Goal: Use online tool/utility: Utilize a website feature to perform a specific function

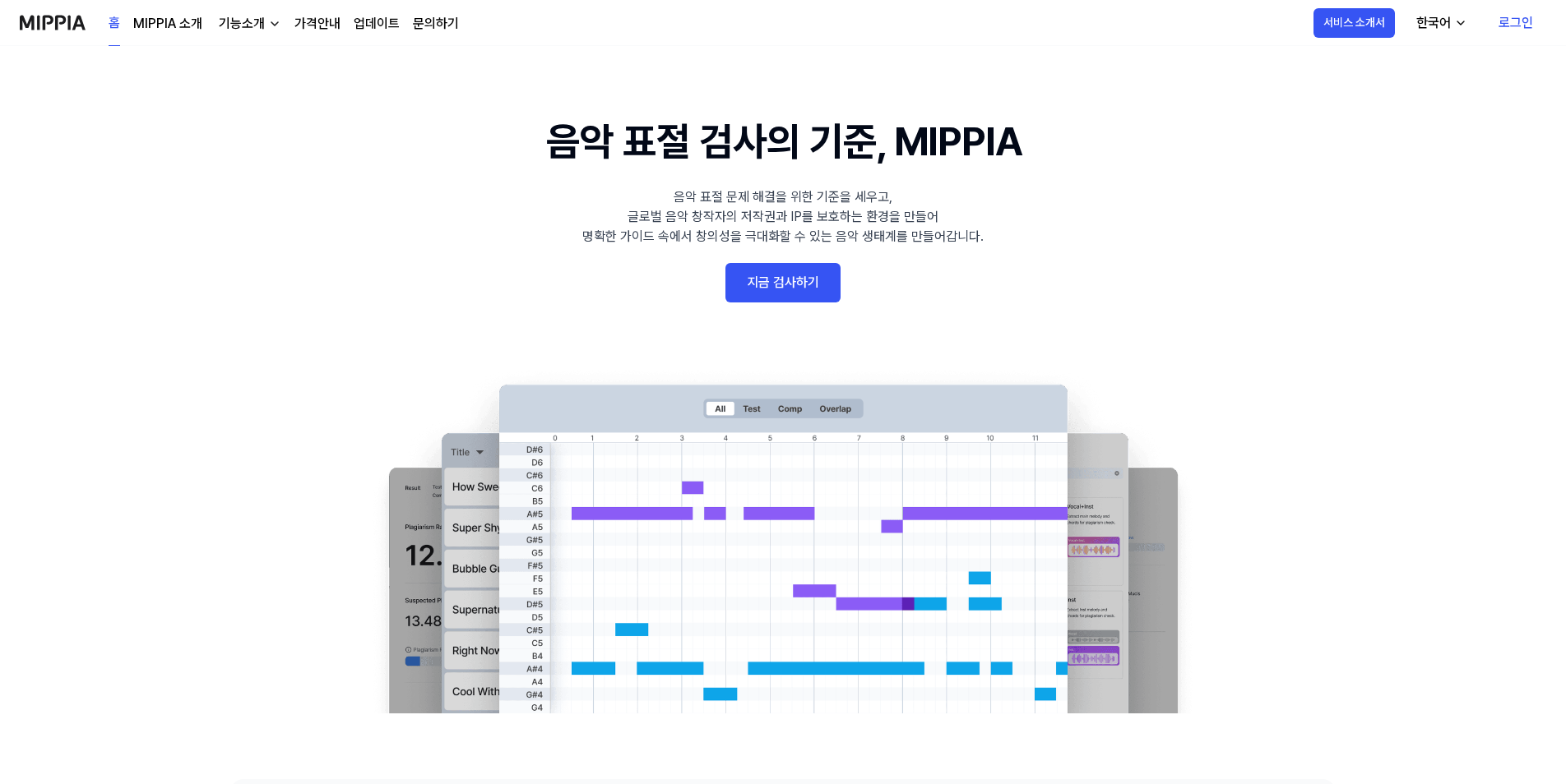
click at [786, 308] on 배너 "음악 표절 검사의 기준, MIPPIA 음악 표절 문제 해결을 위한 기준을 세우고, 글로벌 음악 창작자의 저작권과 IP를 보호하는 환경을 만들어…" at bounding box center [783, 412] width 1184 height 602
click at [791, 289] on link "지금 검사하기" at bounding box center [783, 283] width 115 height 40
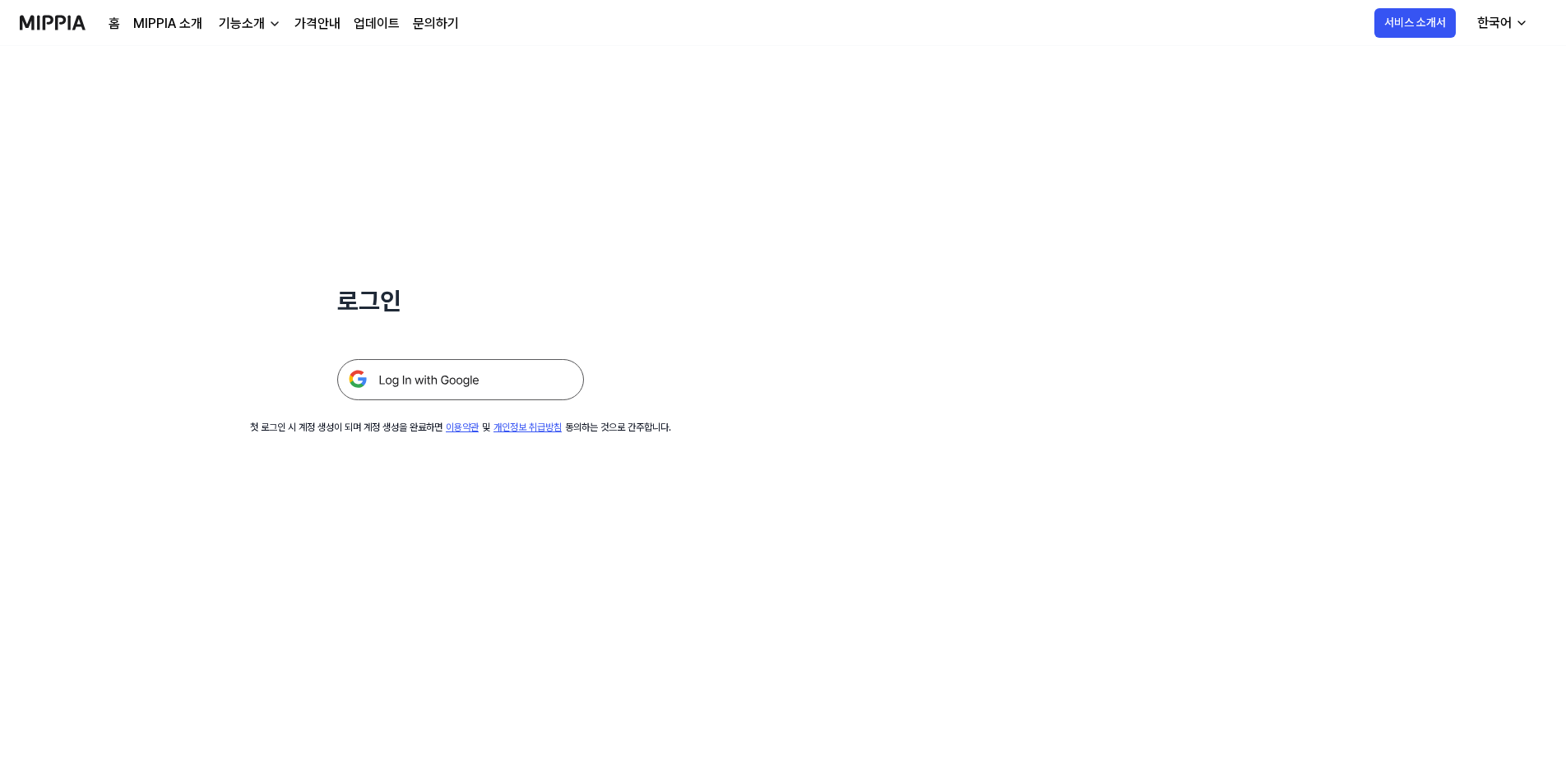
click at [498, 378] on img at bounding box center [460, 380] width 247 height 41
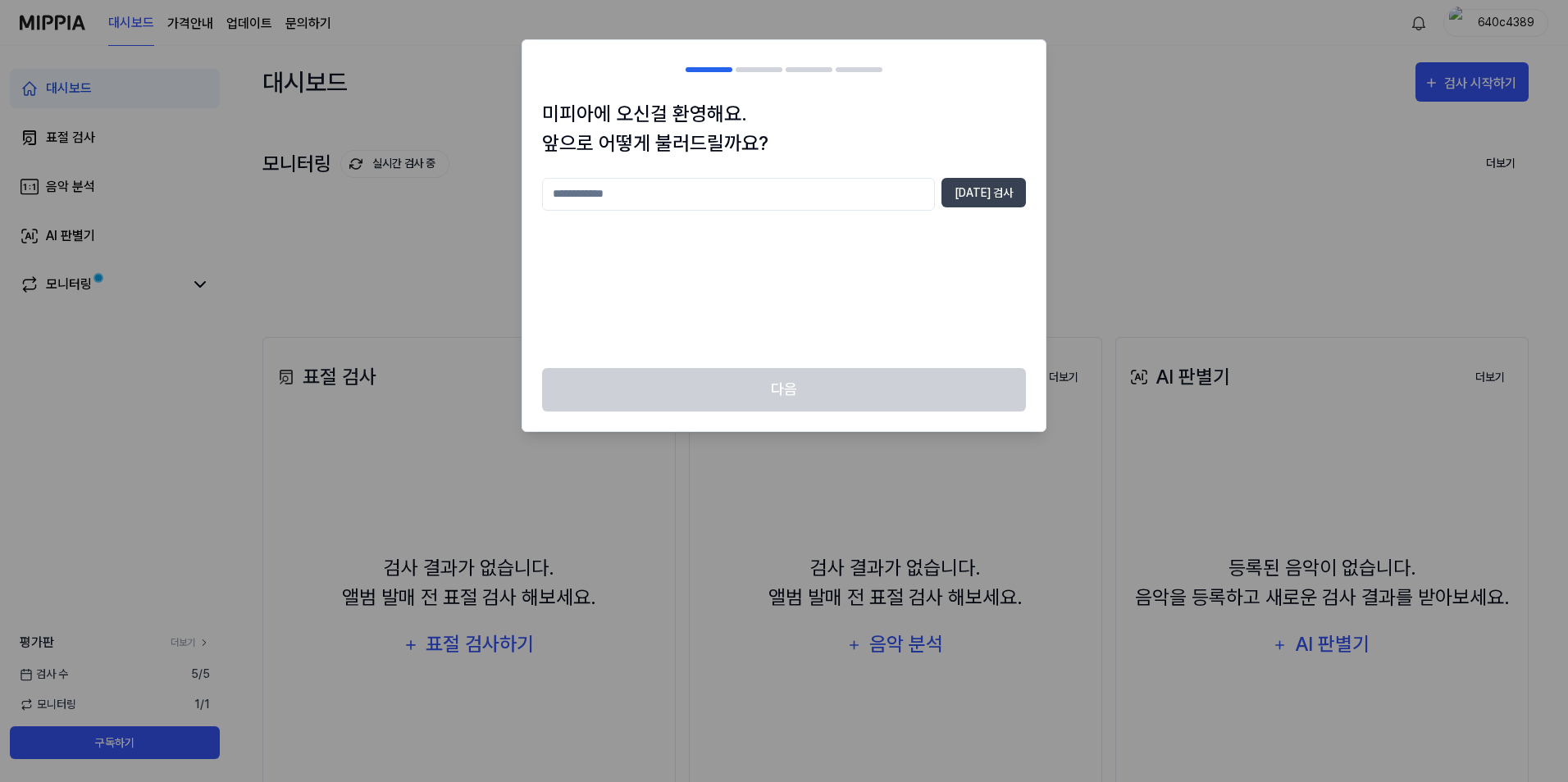
click at [736, 189] on input "text" at bounding box center [738, 194] width 393 height 33
type input "**"
click at [1014, 200] on button "[DATE] 검사" at bounding box center [983, 192] width 84 height 29
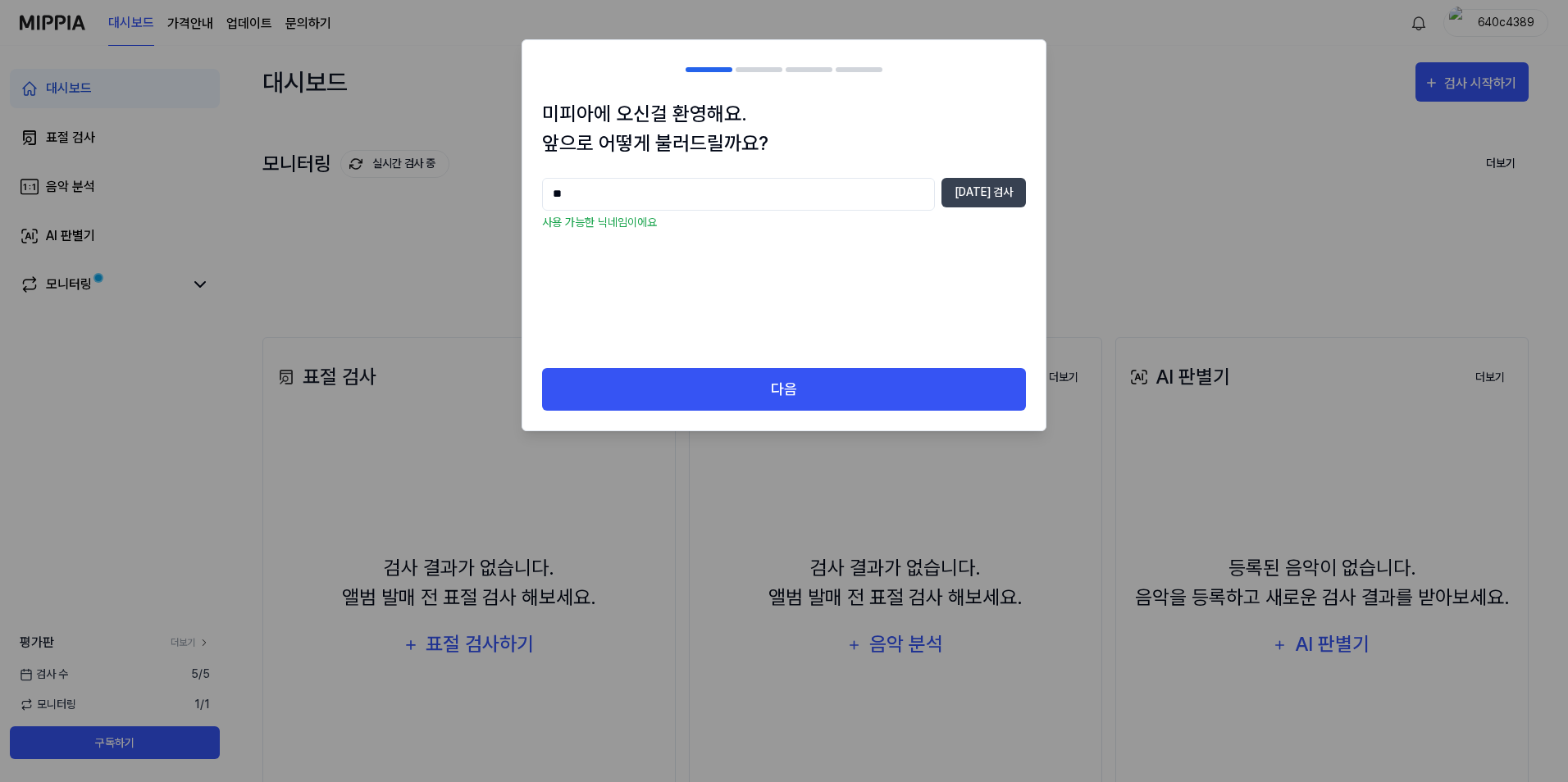
click at [845, 413] on div "다음" at bounding box center [784, 399] width 523 height 63
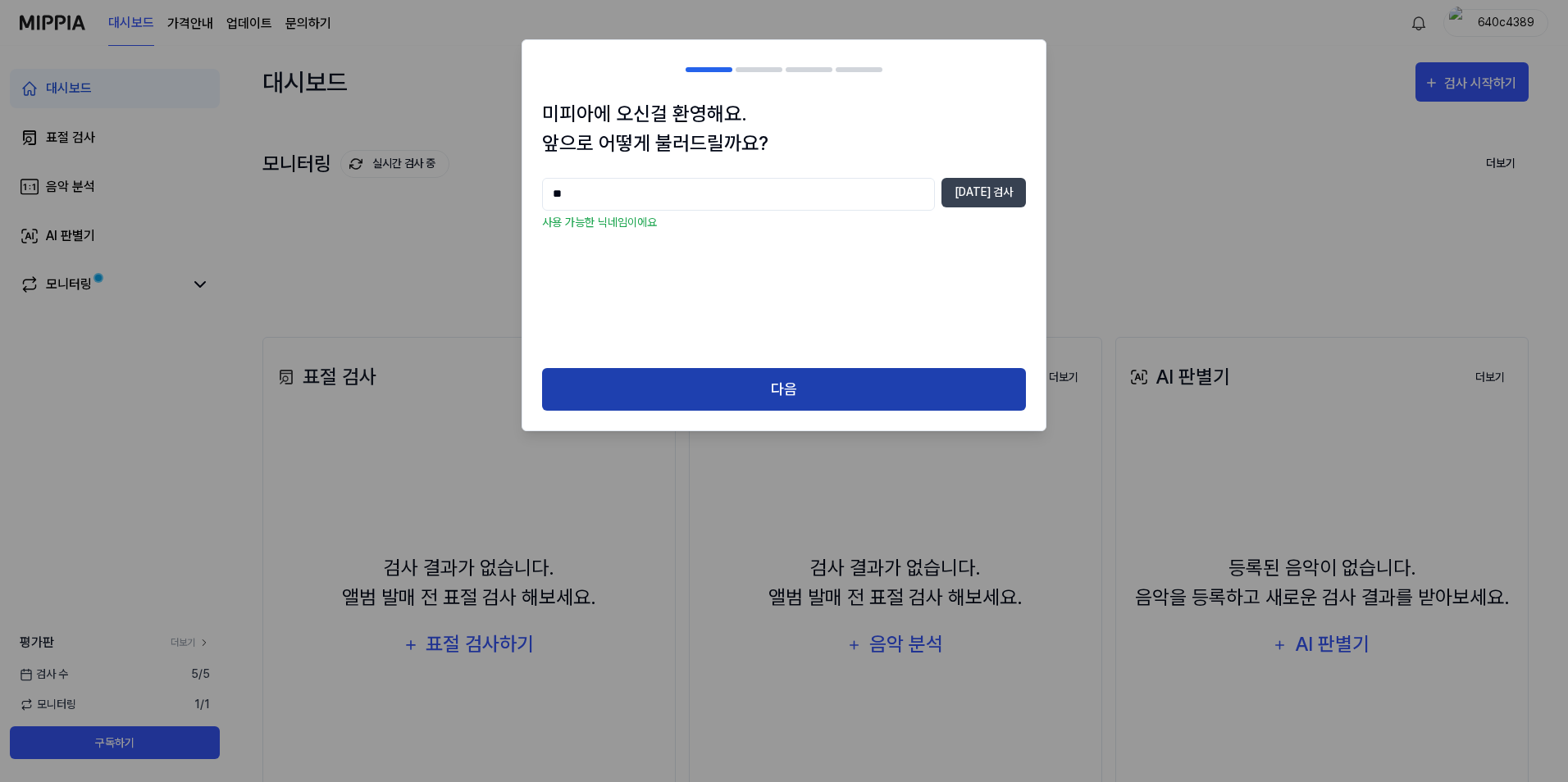
click at [844, 389] on button "다음" at bounding box center [784, 390] width 484 height 44
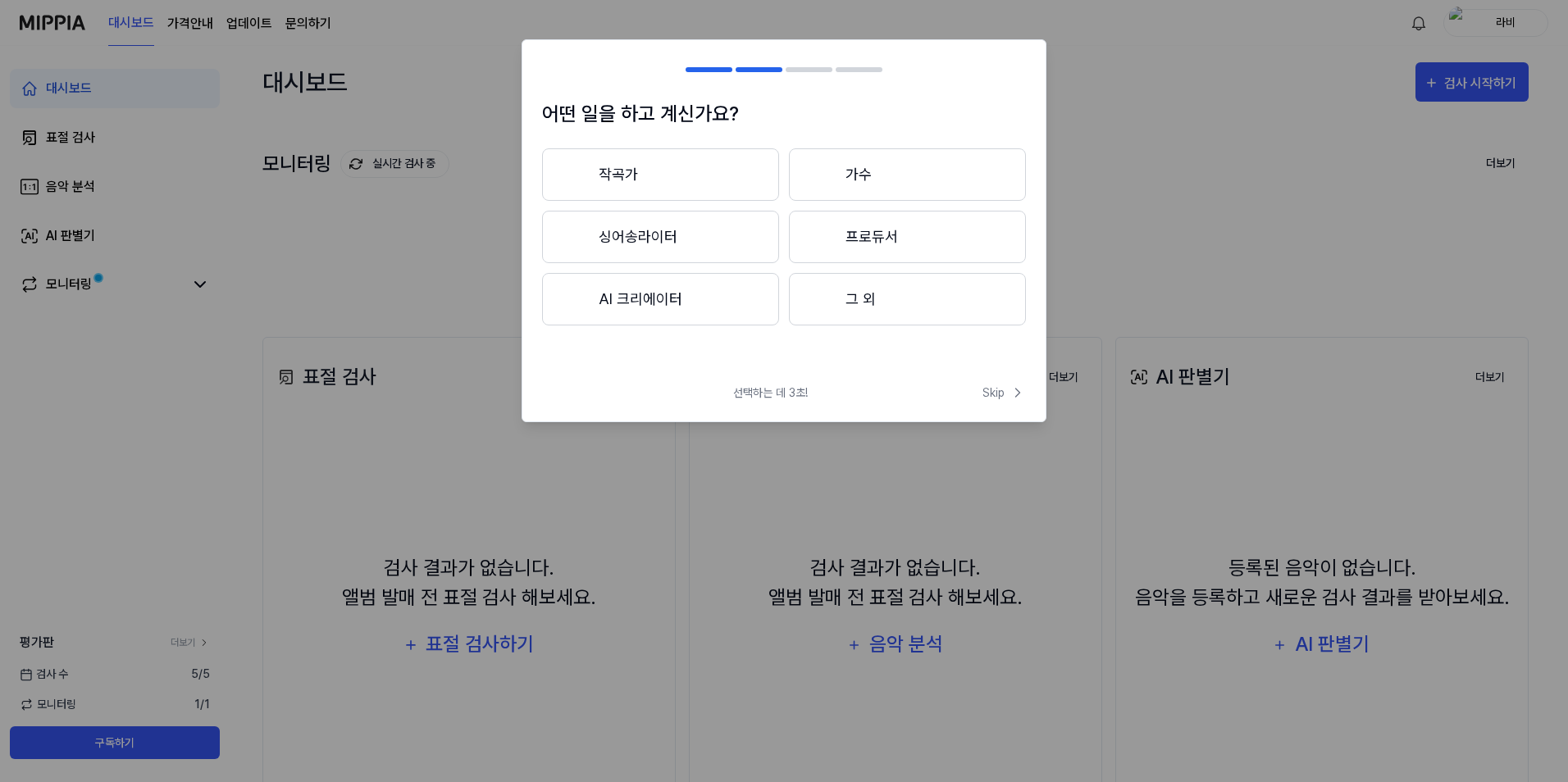
click at [713, 160] on button "작곡가" at bounding box center [661, 174] width 237 height 52
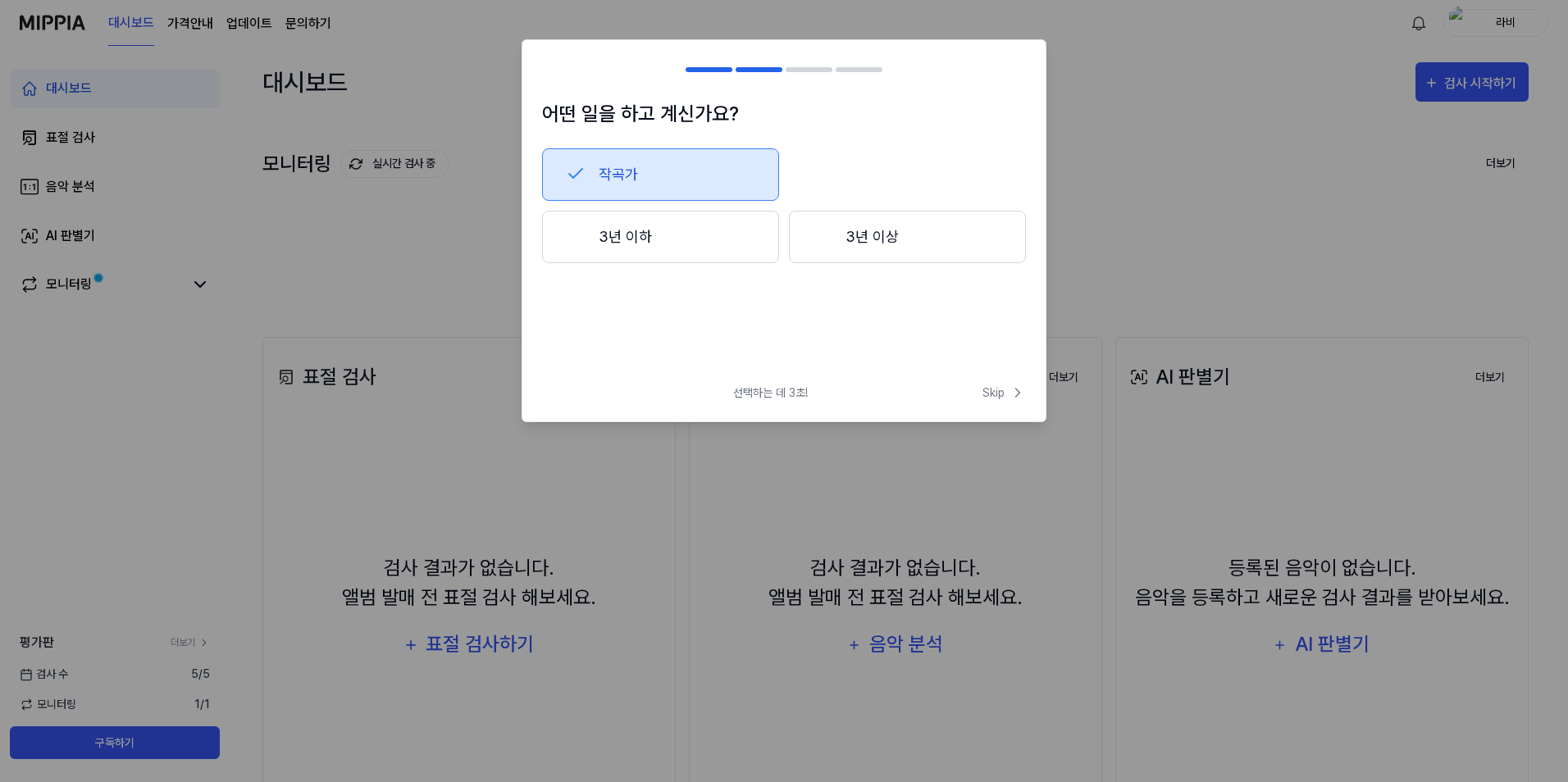
click at [906, 232] on button "3년 이상" at bounding box center [907, 237] width 237 height 52
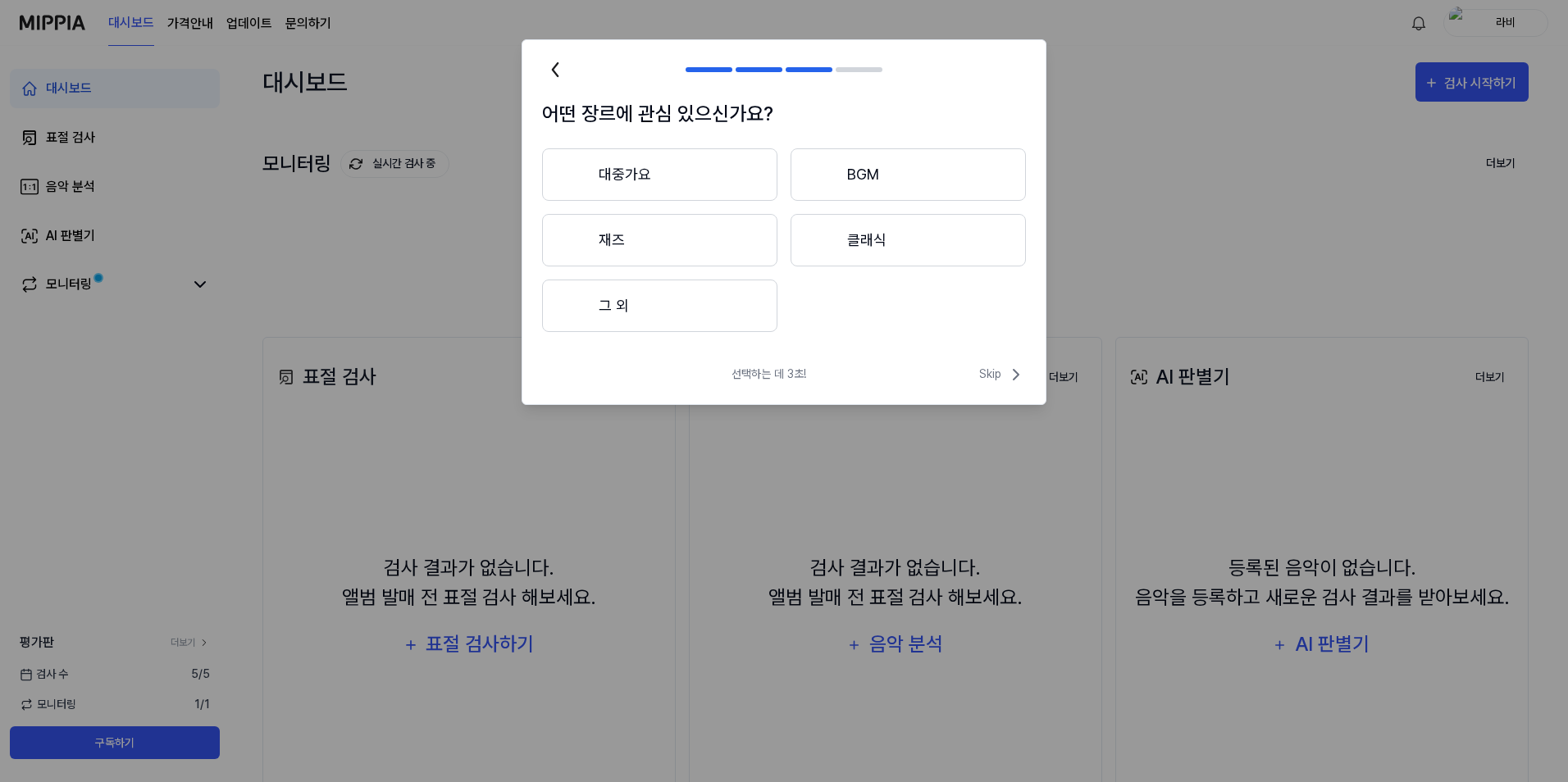
click at [625, 311] on button "그 외" at bounding box center [660, 306] width 236 height 52
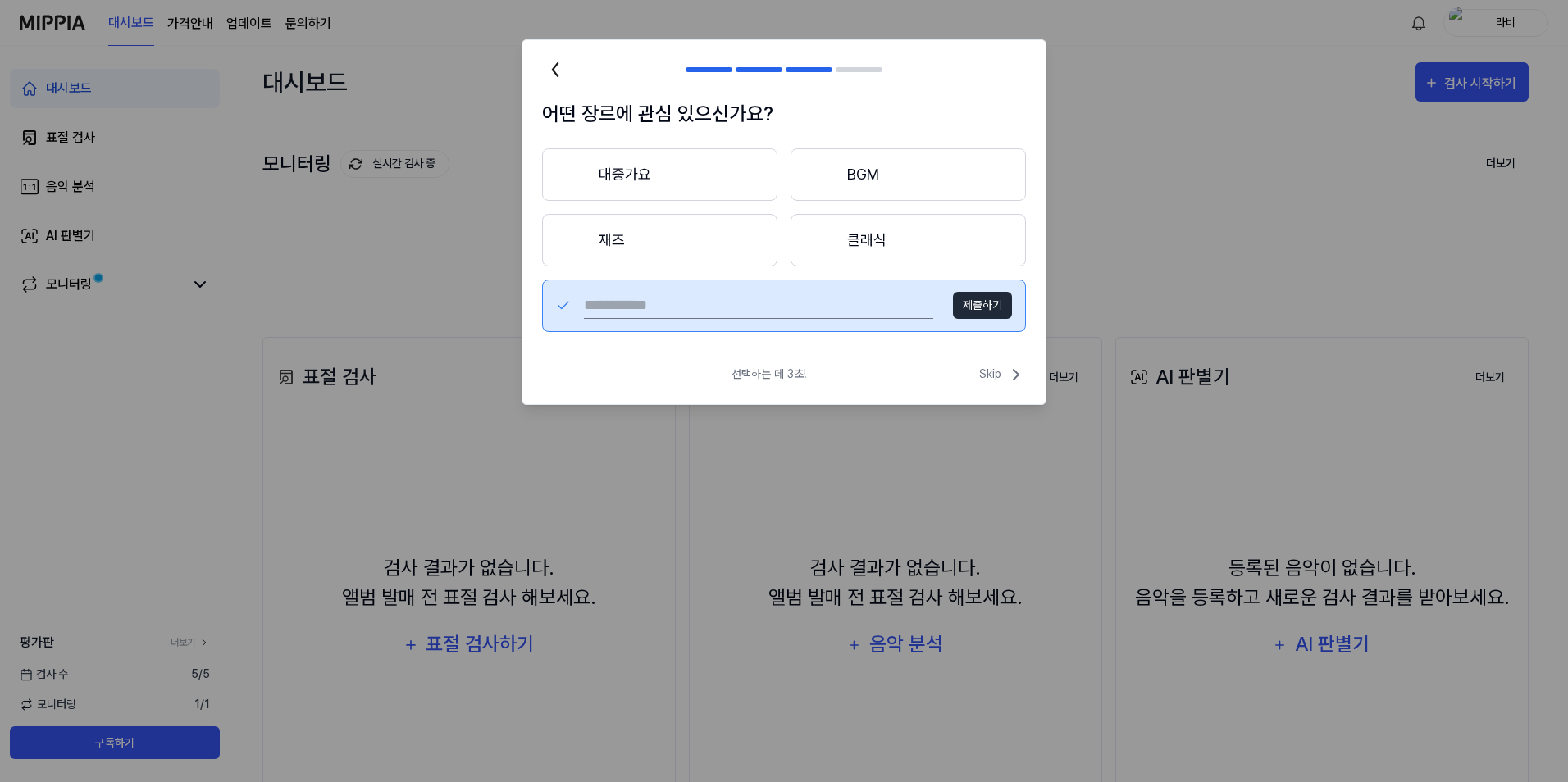
click at [972, 313] on button "제출하기" at bounding box center [982, 306] width 59 height 27
click at [988, 314] on button "제출하기" at bounding box center [982, 306] width 59 height 27
click at [736, 297] on input "text" at bounding box center [758, 306] width 349 height 26
type input "***"
click at [994, 306] on button "제출하기" at bounding box center [982, 306] width 59 height 27
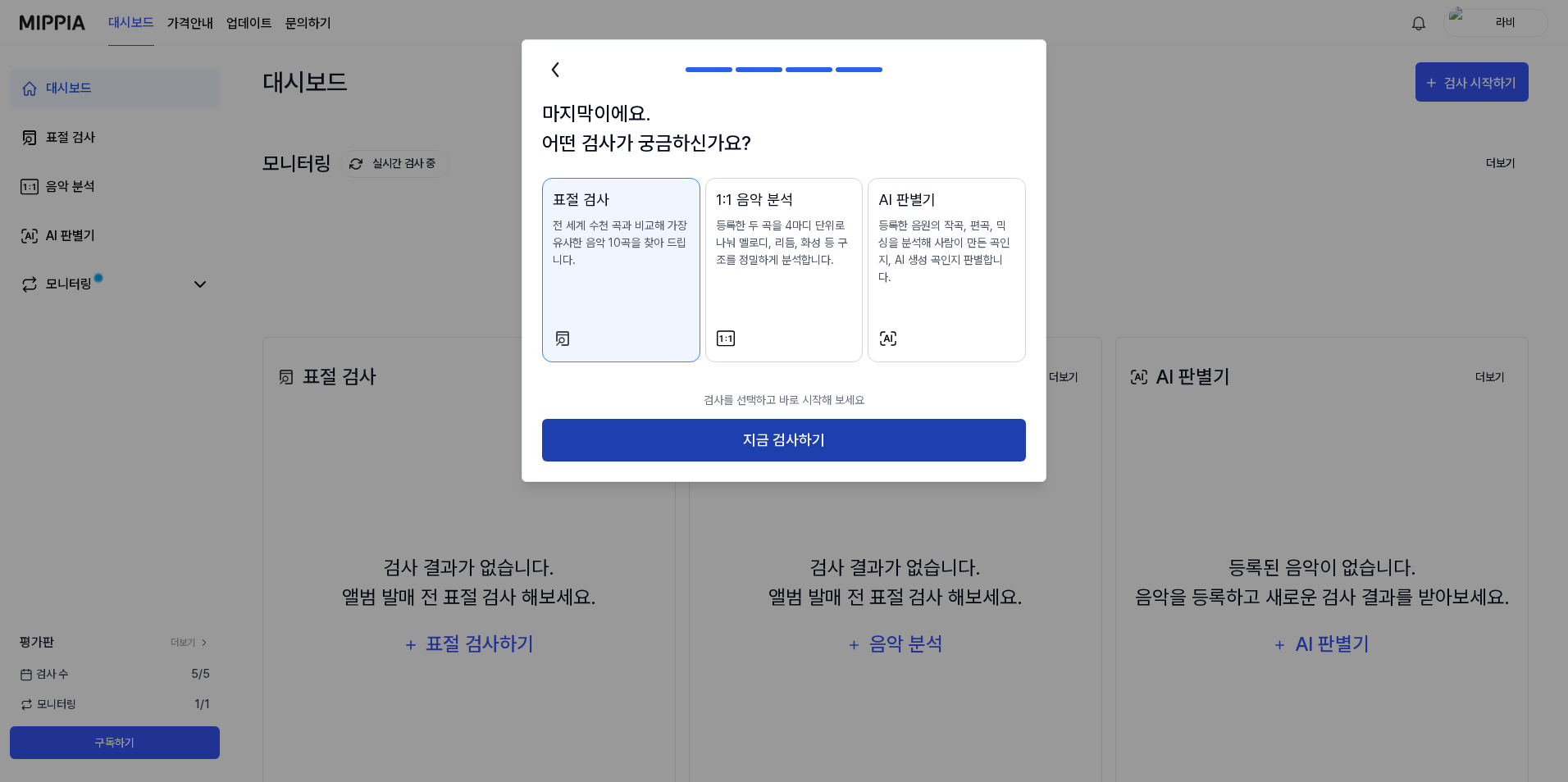
click at [975, 423] on button "지금 검사하기" at bounding box center [784, 441] width 484 height 44
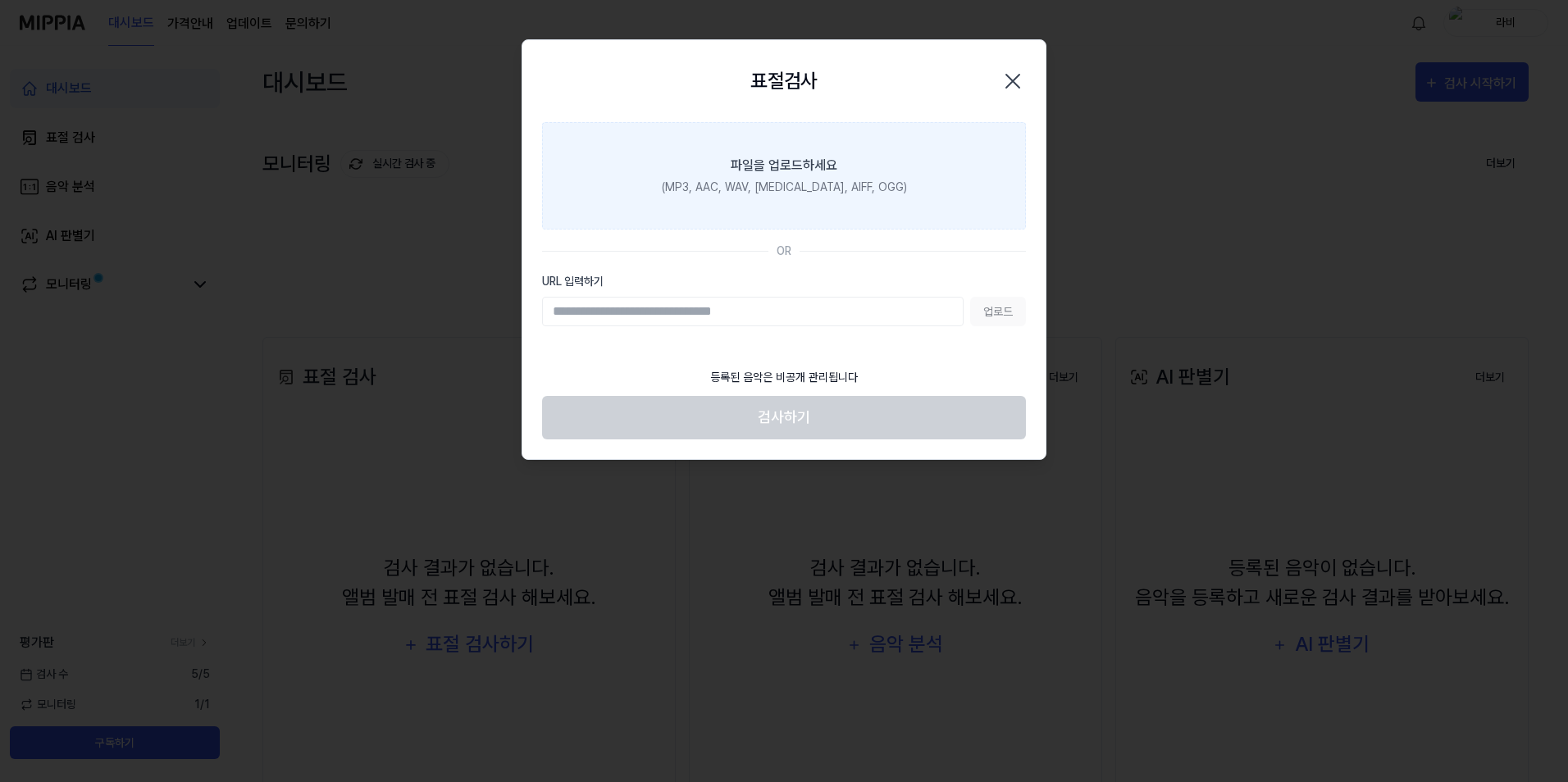
click at [794, 171] on div "파일을 업로드하세요" at bounding box center [784, 165] width 107 height 19
click at [0, 0] on input "파일을 업로드하세요 (MP3, AAC, WAV, [MEDICAL_DATA], AIFF, OGG)" at bounding box center [0, 0] width 0 height 0
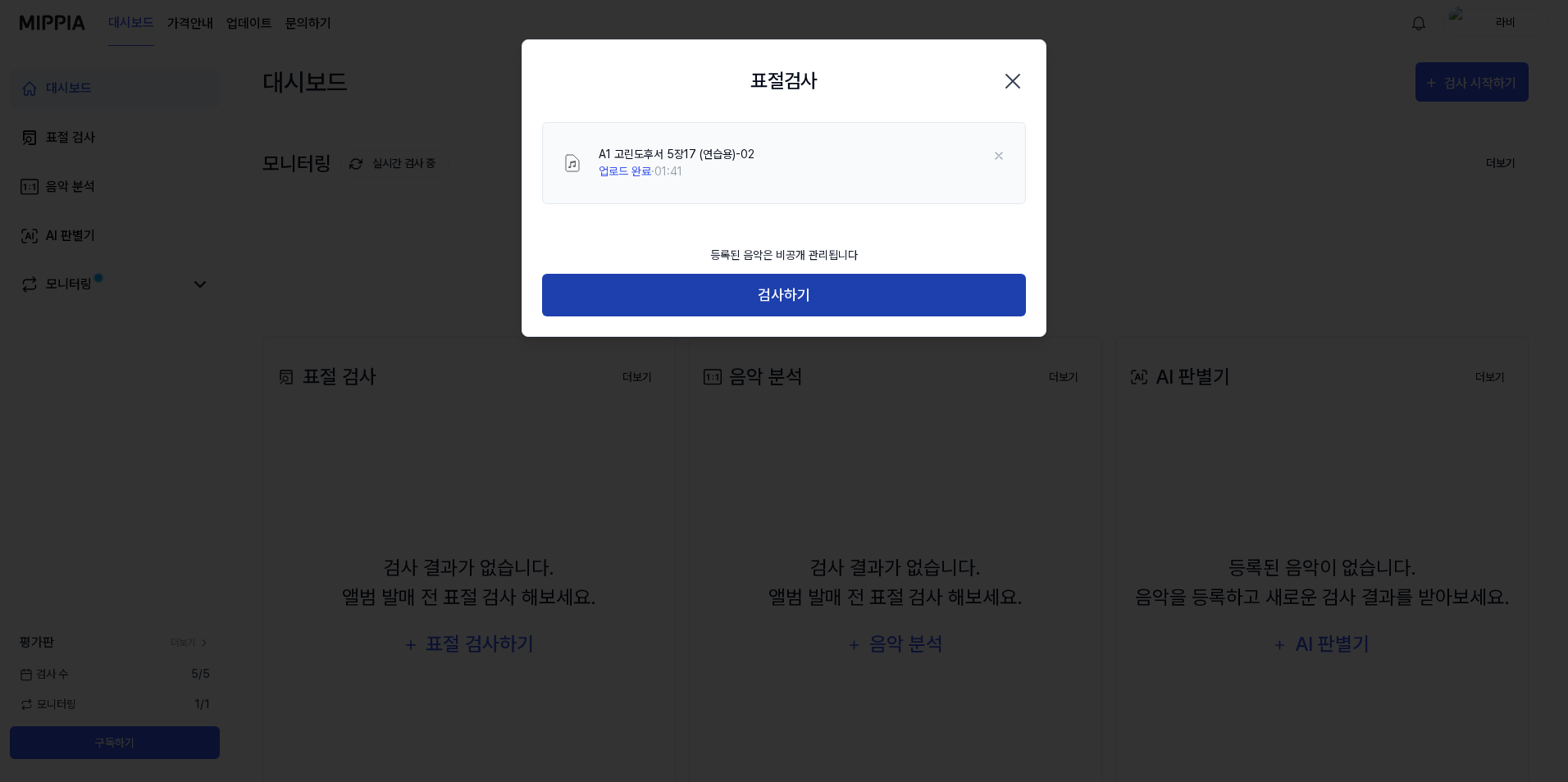
click at [808, 295] on button "검사하기" at bounding box center [784, 295] width 484 height 44
